Goal: Information Seeking & Learning: Learn about a topic

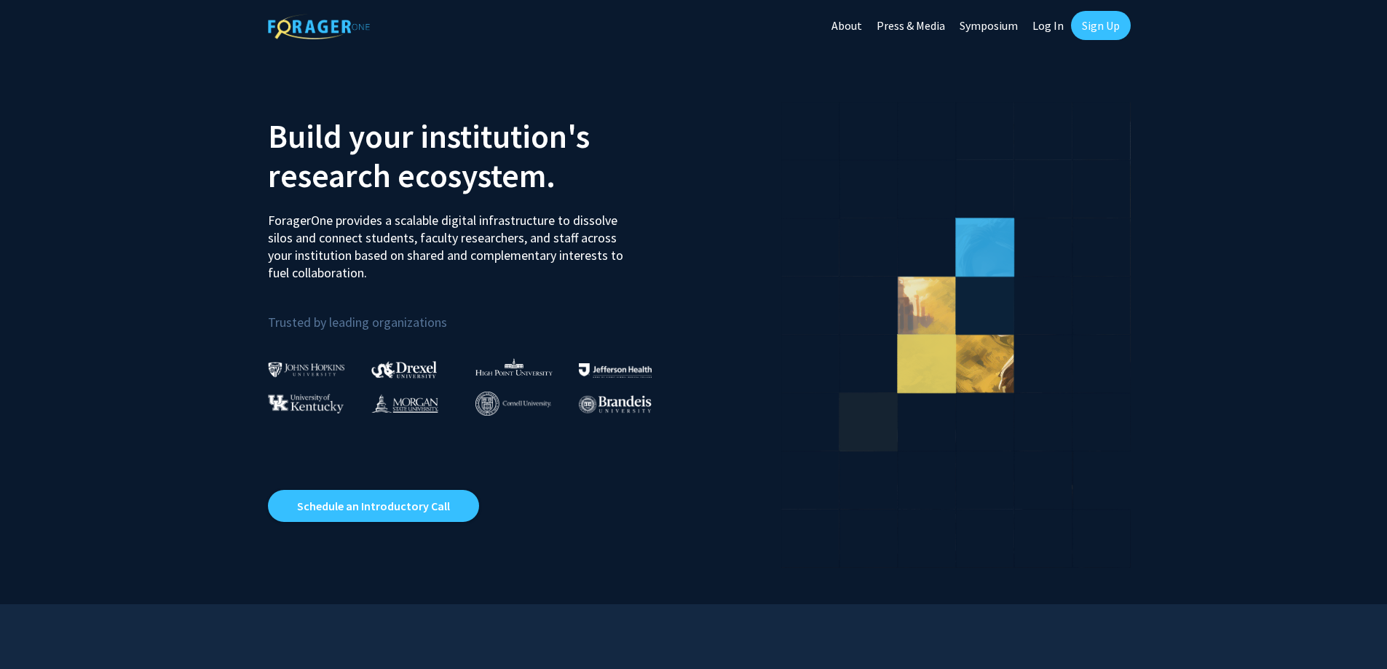
click at [1061, 22] on link "Log In" at bounding box center [1048, 25] width 46 height 51
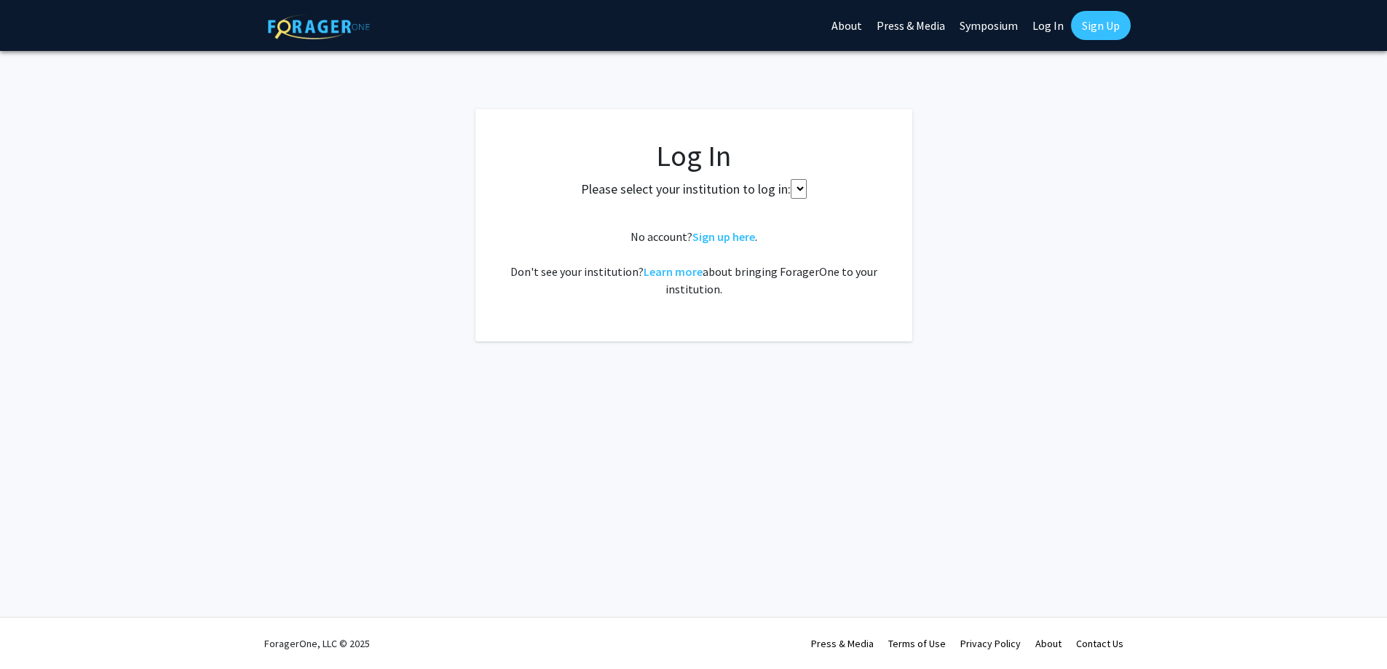
select select
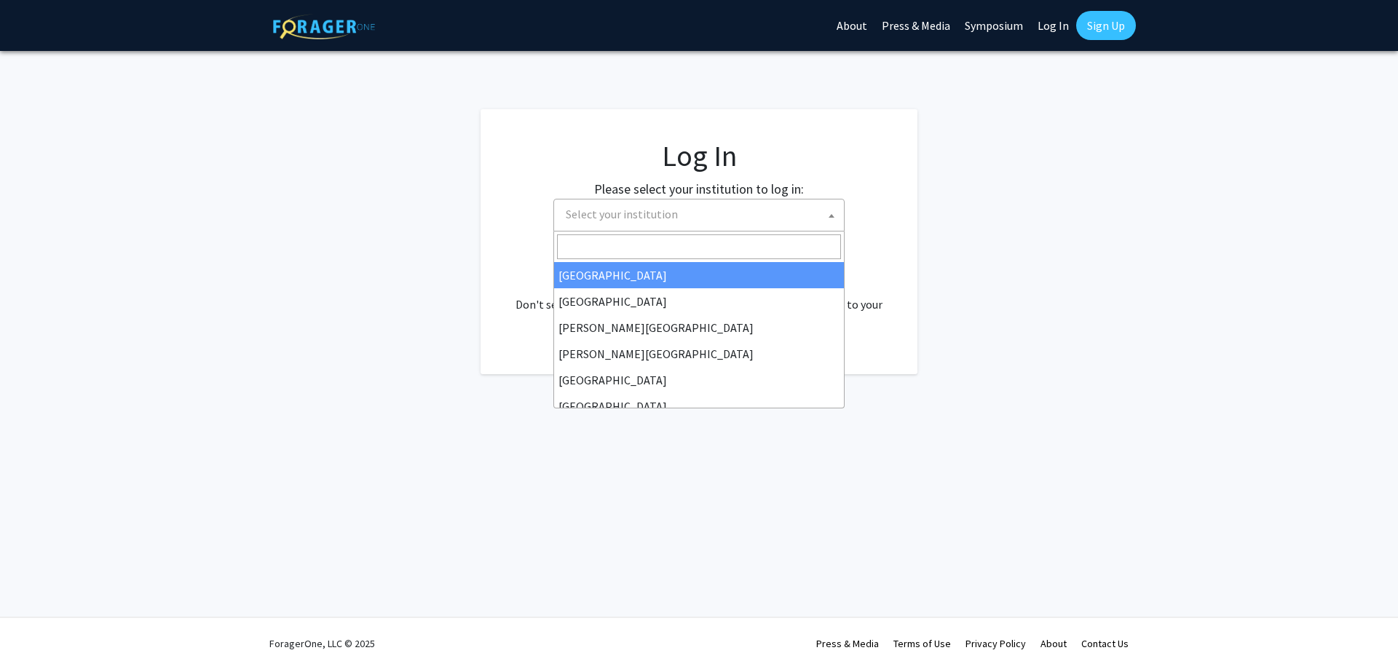
click at [765, 213] on span "Select your institution" at bounding box center [702, 215] width 284 height 30
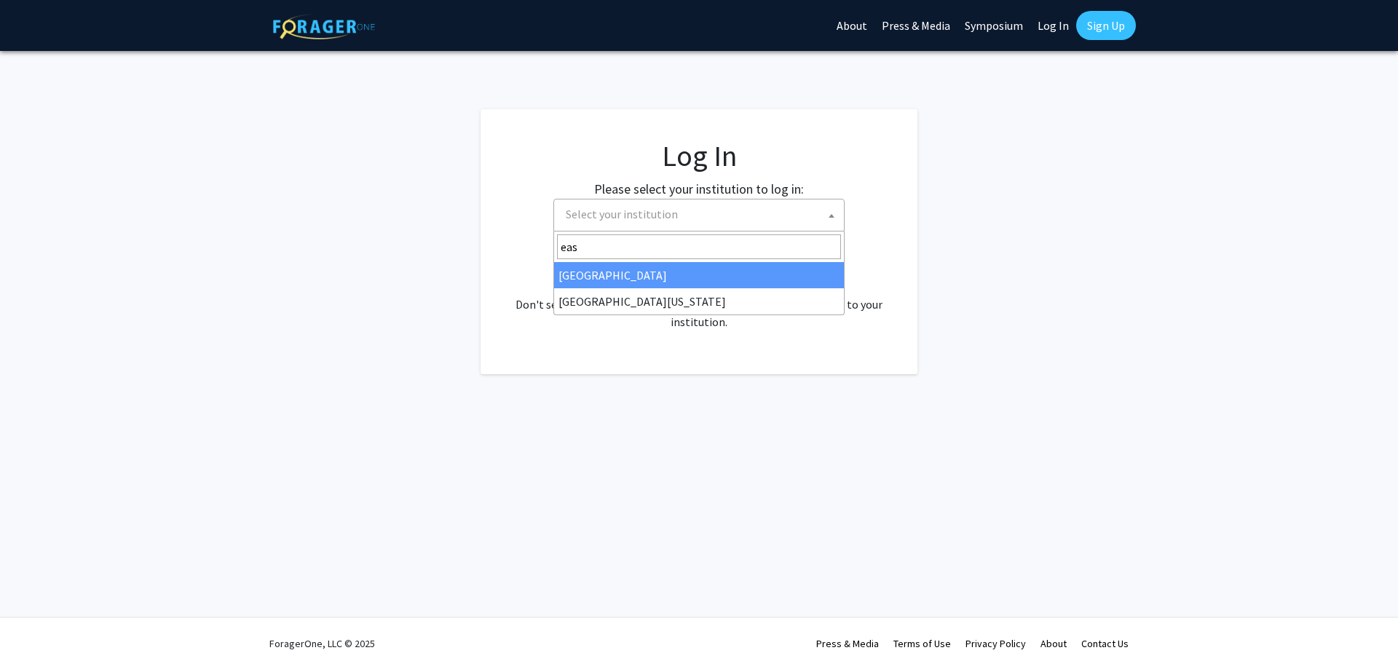
type input "eas"
select select "17"
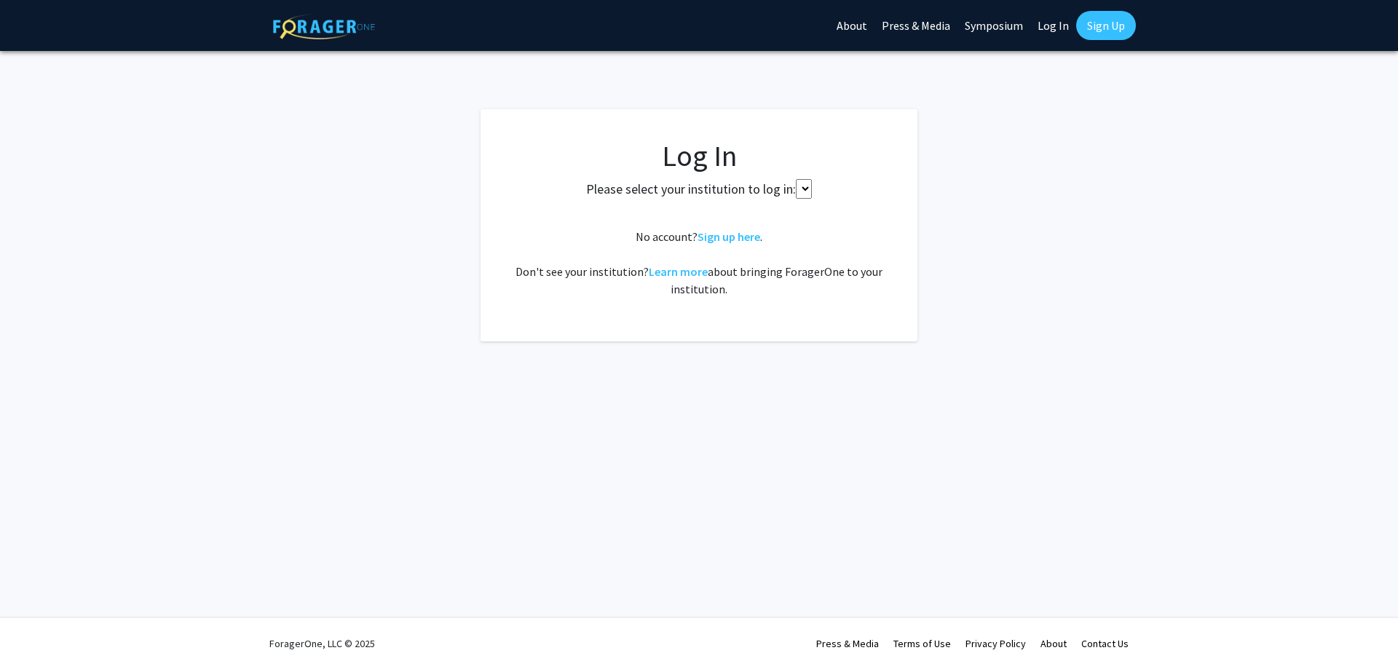
select select
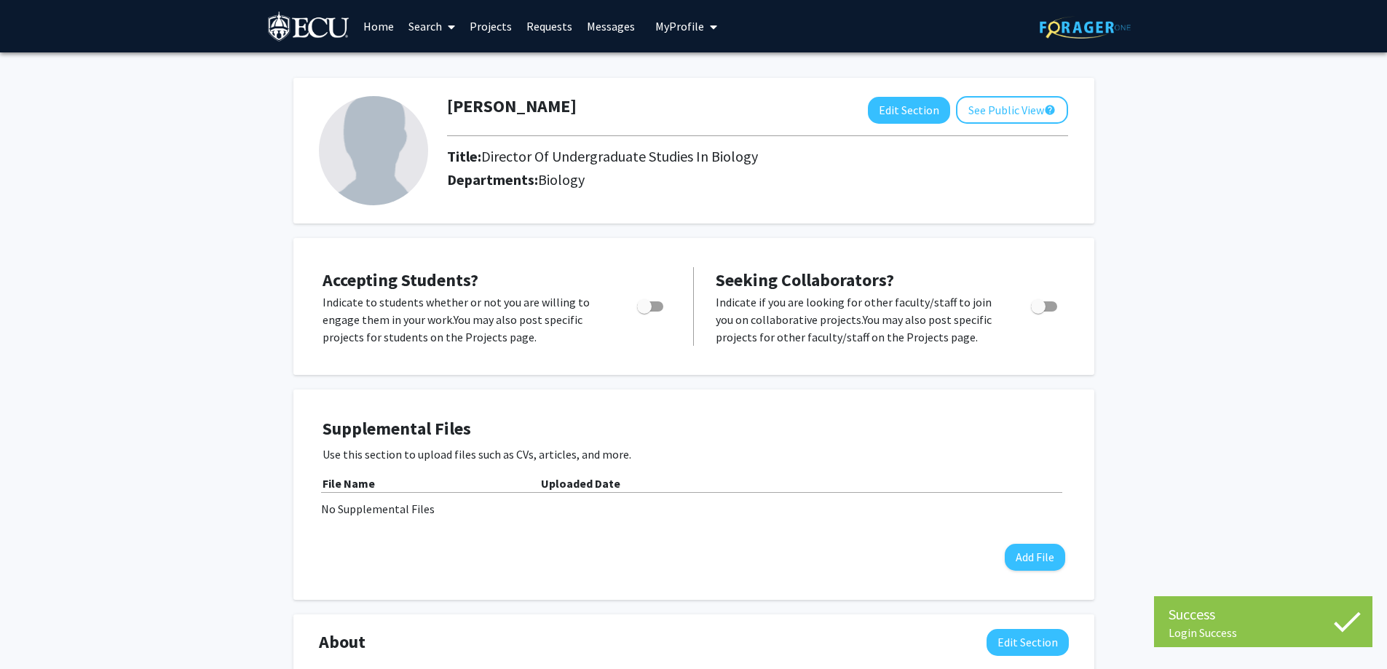
click at [422, 32] on link "Search" at bounding box center [431, 26] width 61 height 51
click at [429, 63] on span "Faculty/Staff" at bounding box center [454, 66] width 107 height 29
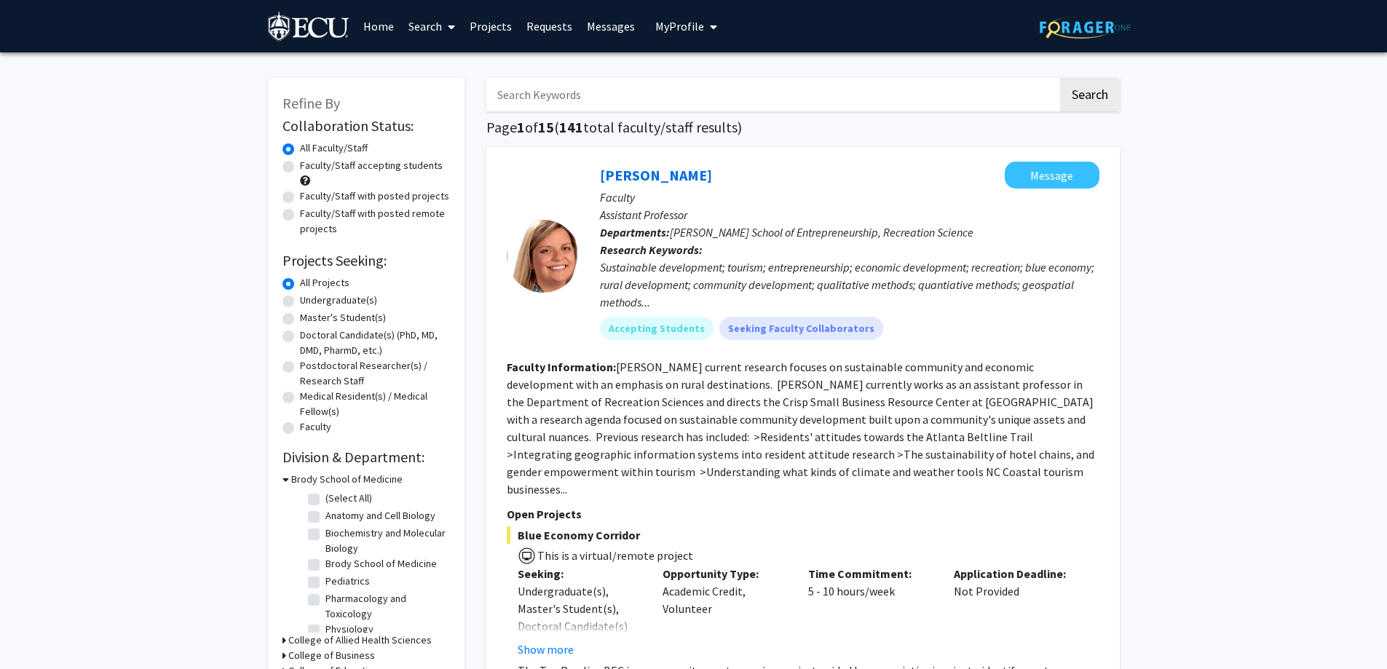
click at [455, 33] on span at bounding box center [448, 26] width 13 height 51
click at [380, 168] on label "Faculty/Staff accepting students" at bounding box center [371, 165] width 143 height 15
click at [309, 167] on input "Faculty/Staff accepting students" at bounding box center [304, 162] width 9 height 9
radio input "true"
click at [451, 23] on icon at bounding box center [451, 27] width 7 height 12
